Goal: Register for event/course

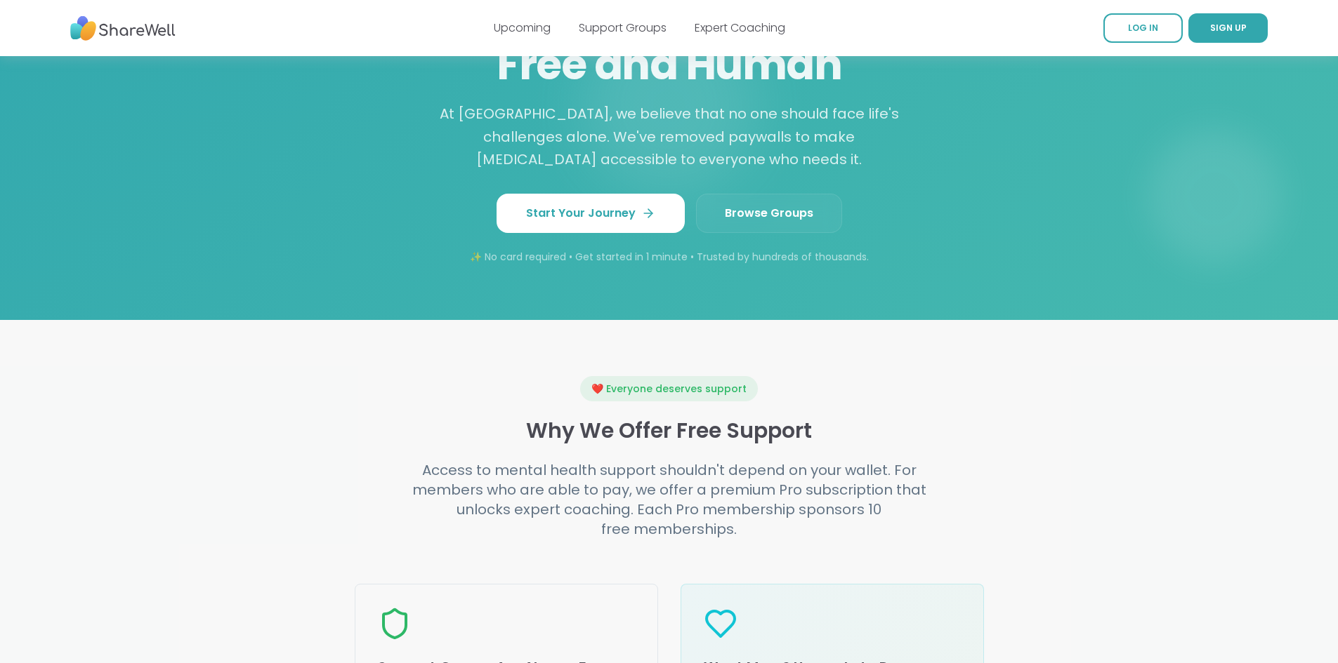
scroll to position [1264, 0]
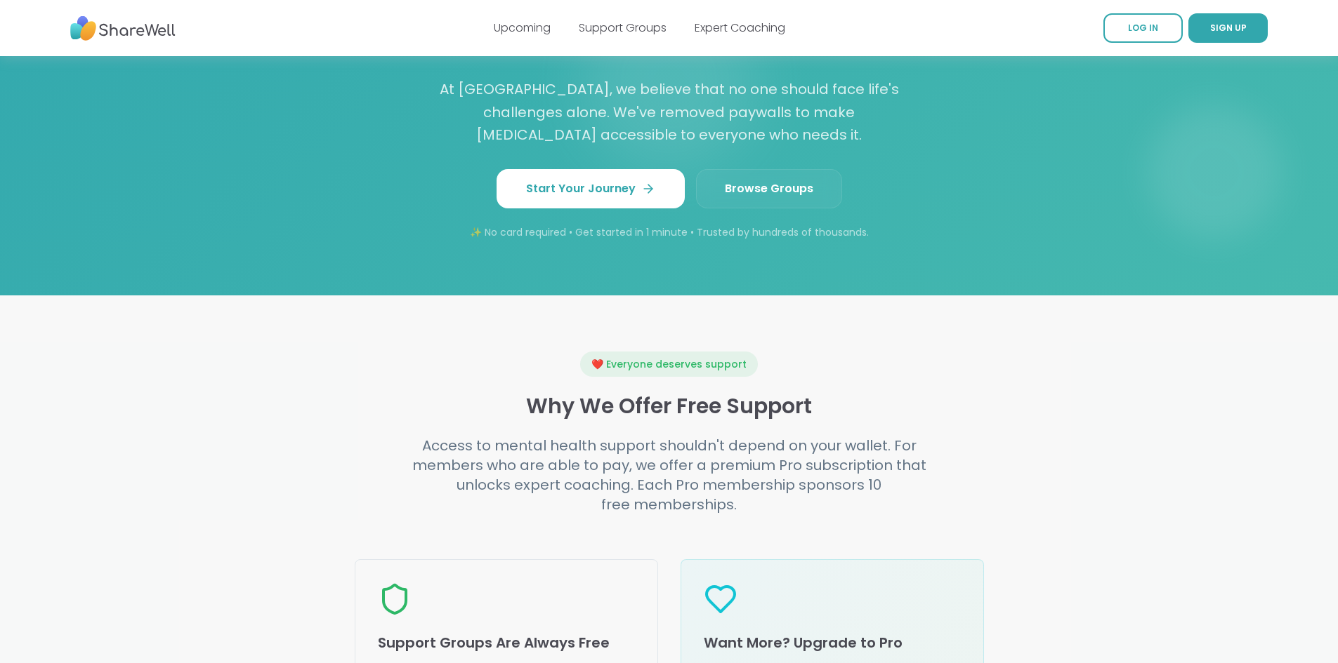
click at [715, 209] on link "Browse Groups" at bounding box center [769, 188] width 146 height 39
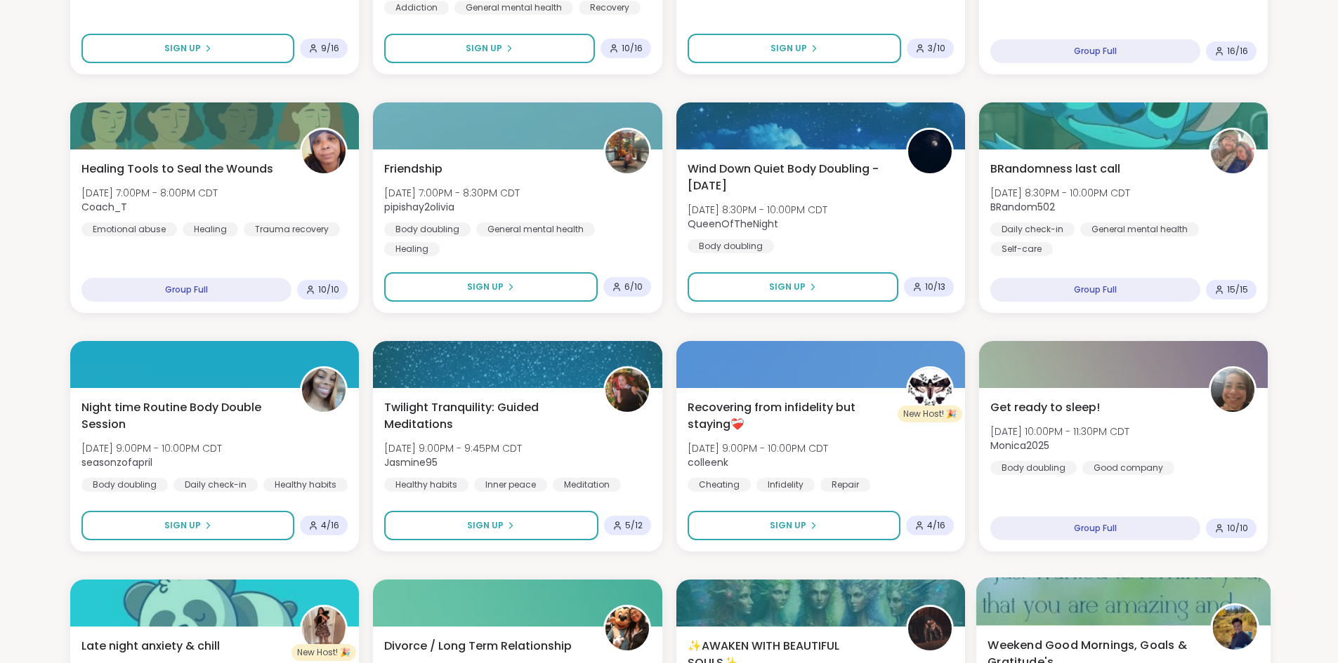
scroll to position [772, 0]
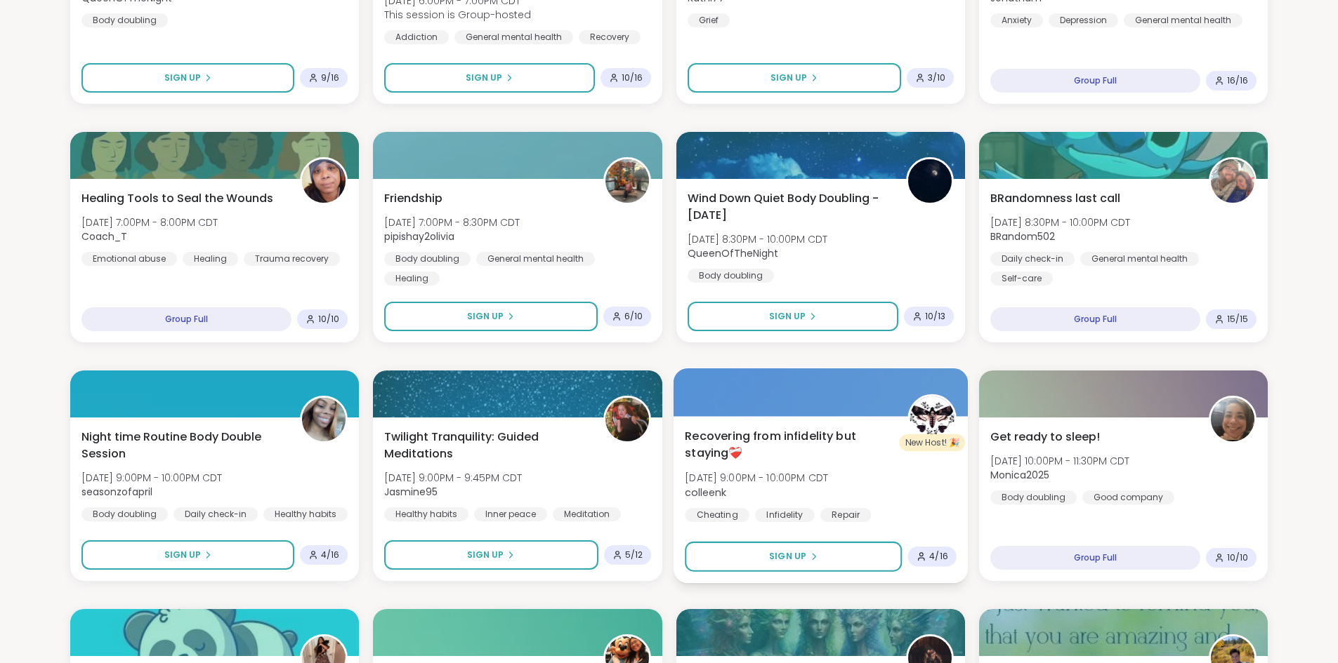
click at [780, 465] on div "Recovering from infidelity but staying❤️‍🩹 [DATE] 9:00PM - 10:00PM CDT colleenk…" at bounding box center [821, 475] width 272 height 95
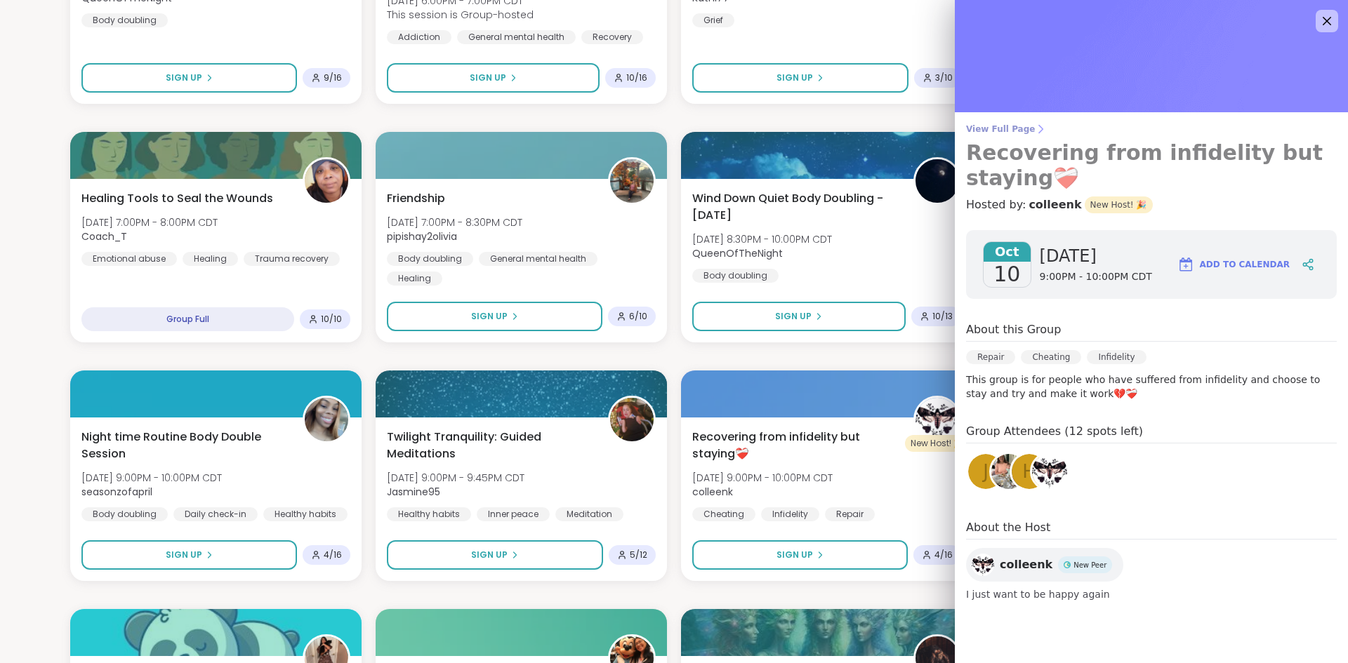
click at [1035, 126] on icon at bounding box center [1040, 129] width 11 height 11
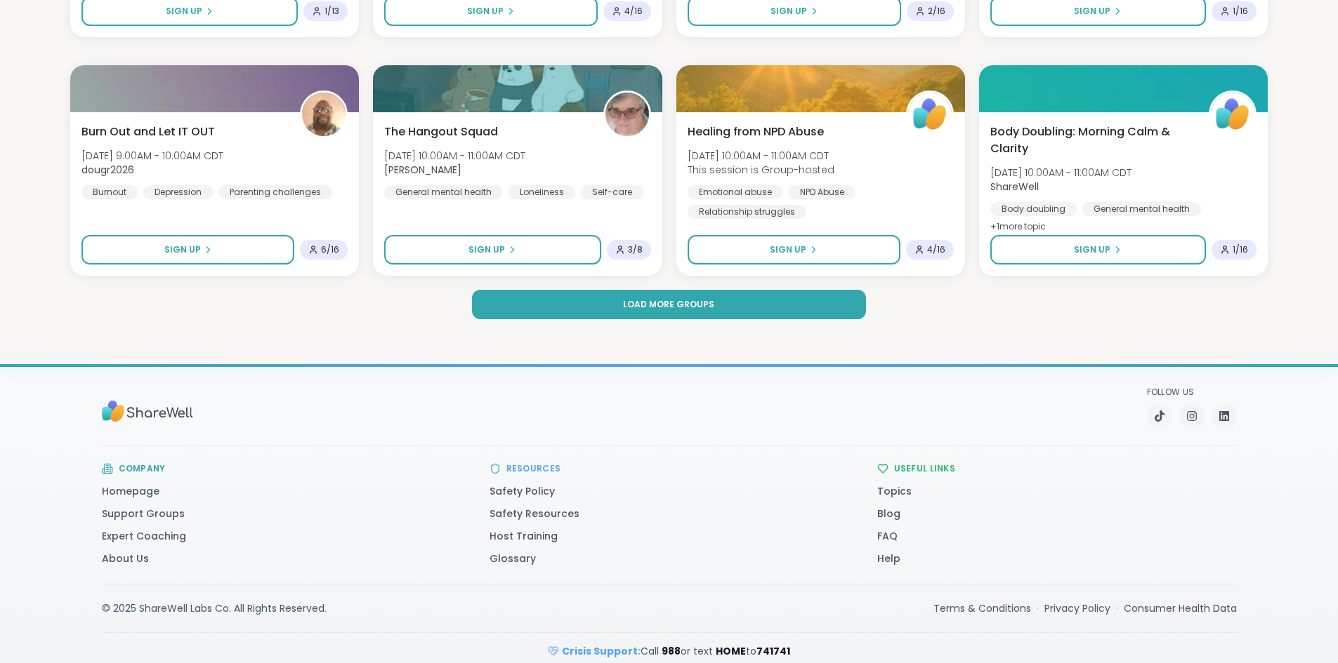
scroll to position [2050, 0]
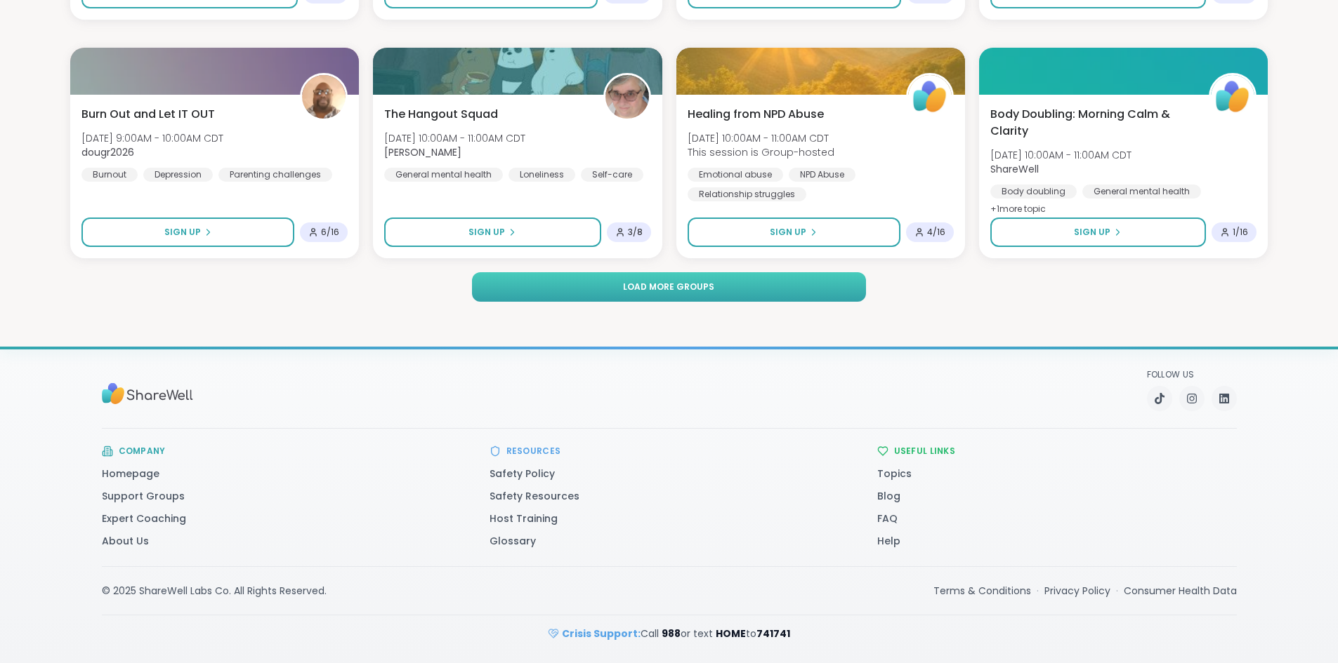
click at [819, 292] on button "Load more groups" at bounding box center [668, 286] width 393 height 29
click at [515, 475] on link "Safety Policy" at bounding box center [521, 474] width 65 height 14
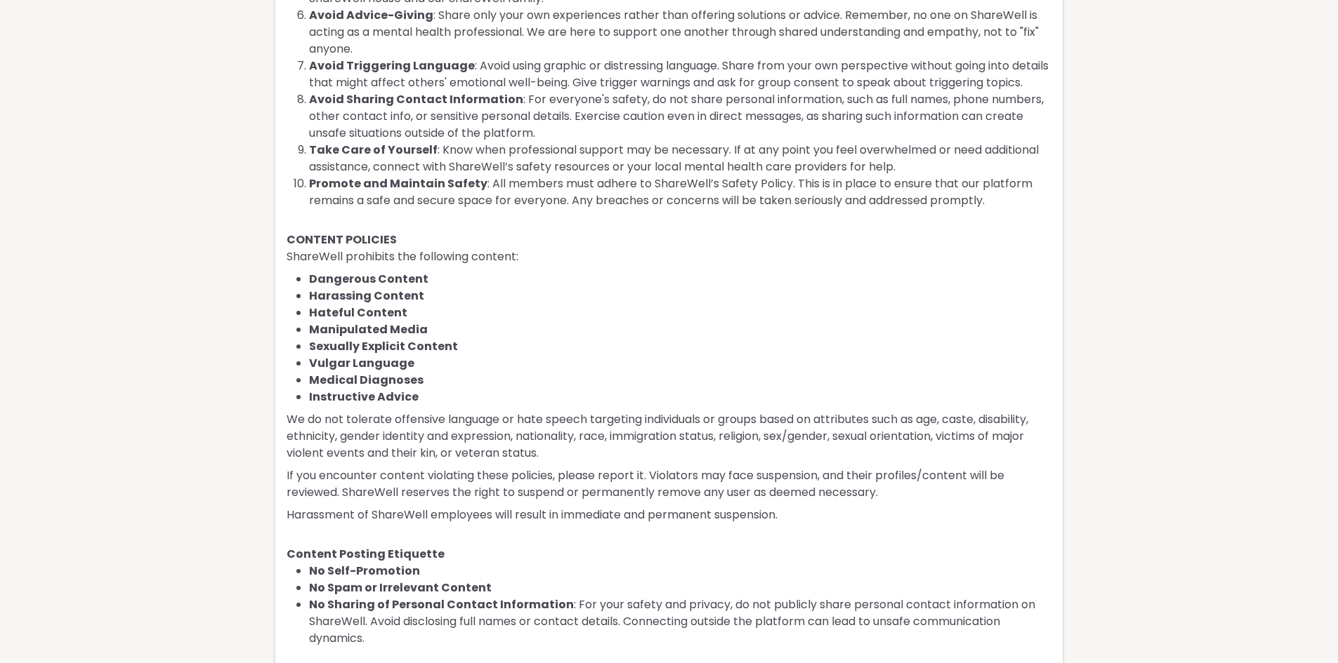
scroll to position [632, 0]
